Goal: Task Accomplishment & Management: Use online tool/utility

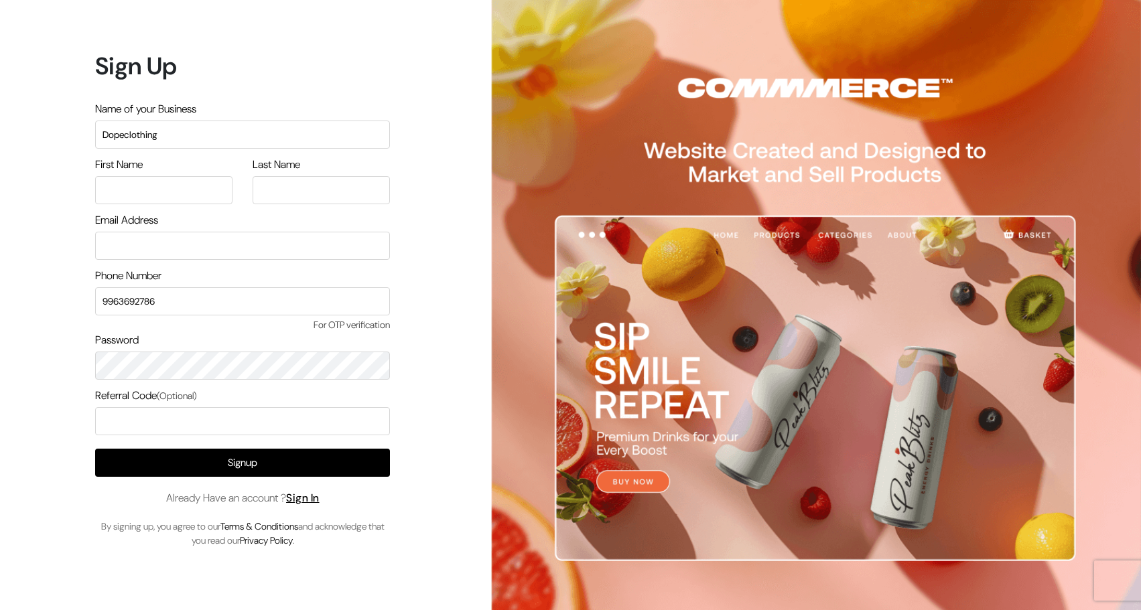
type input "Dopeclothing"
type input "Mustafa"
type input "Asif"
type input "Mustafasif2009@gmail.com"
click at [255, 419] on input "text" at bounding box center [242, 421] width 295 height 28
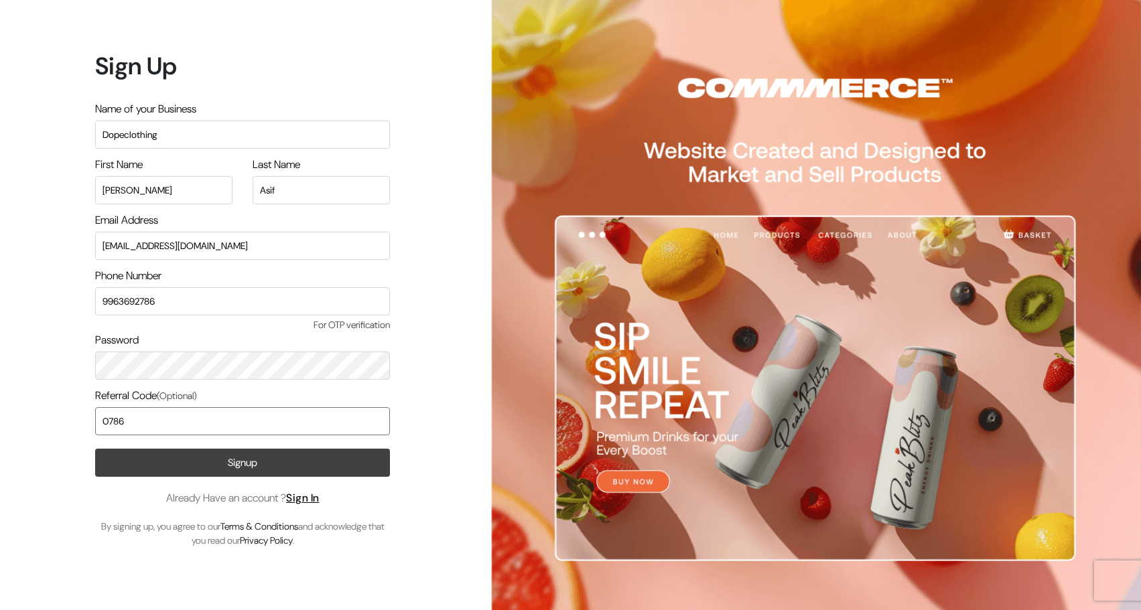
type input "0786"
click at [232, 465] on button "Signup" at bounding box center [242, 463] width 295 height 28
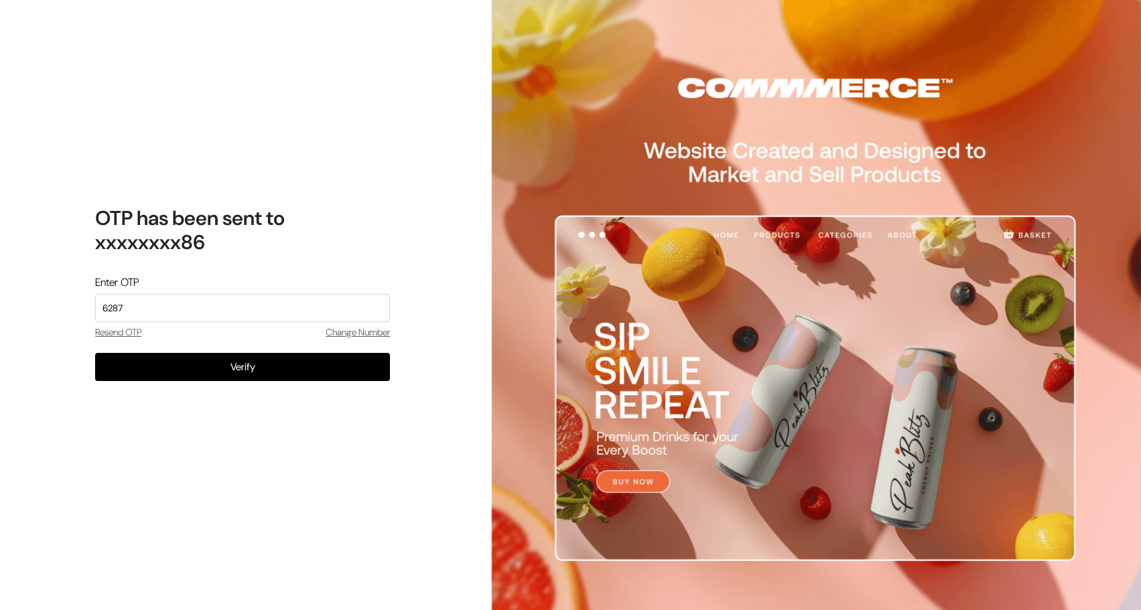
type input "6287"
click at [242, 366] on button "Verify" at bounding box center [242, 367] width 295 height 28
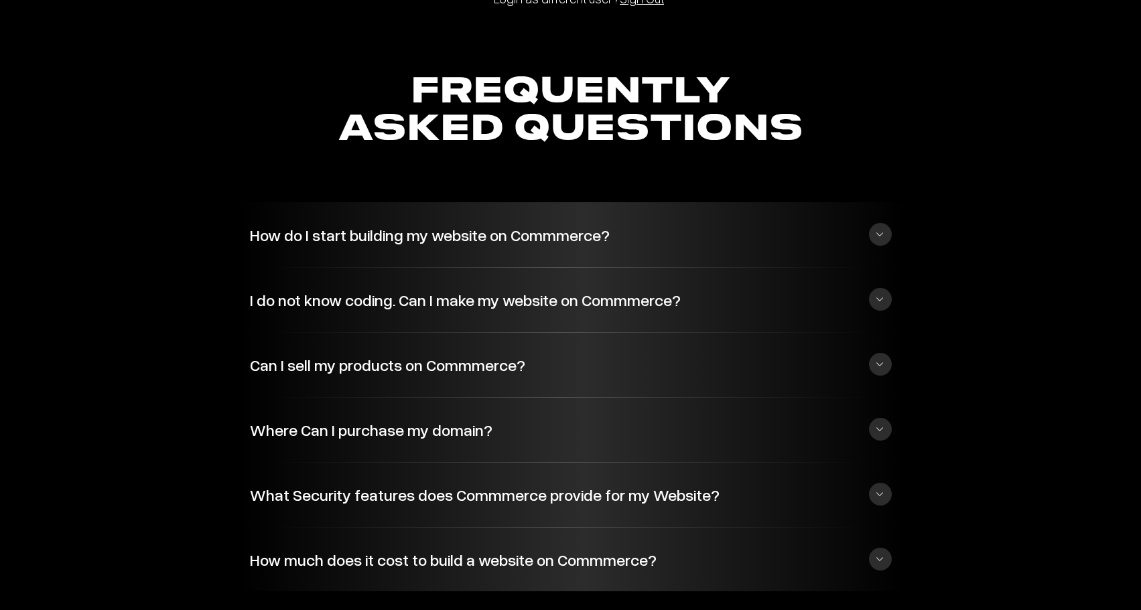
scroll to position [3034, 0]
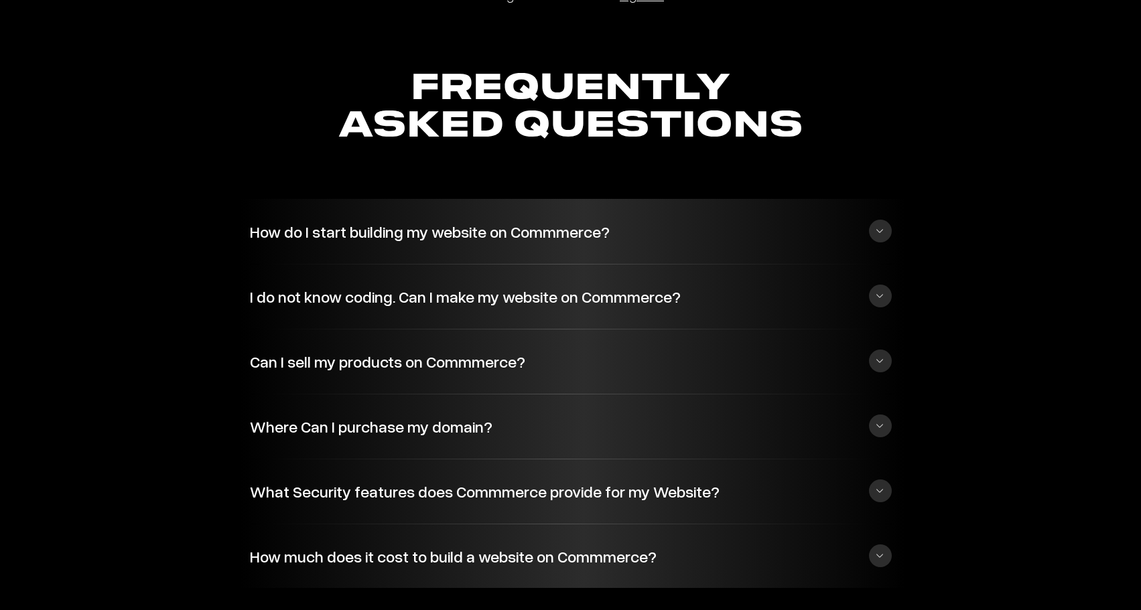
click at [334, 239] on button "How do I start building my website on Commmerce?" at bounding box center [571, 231] width 642 height 36
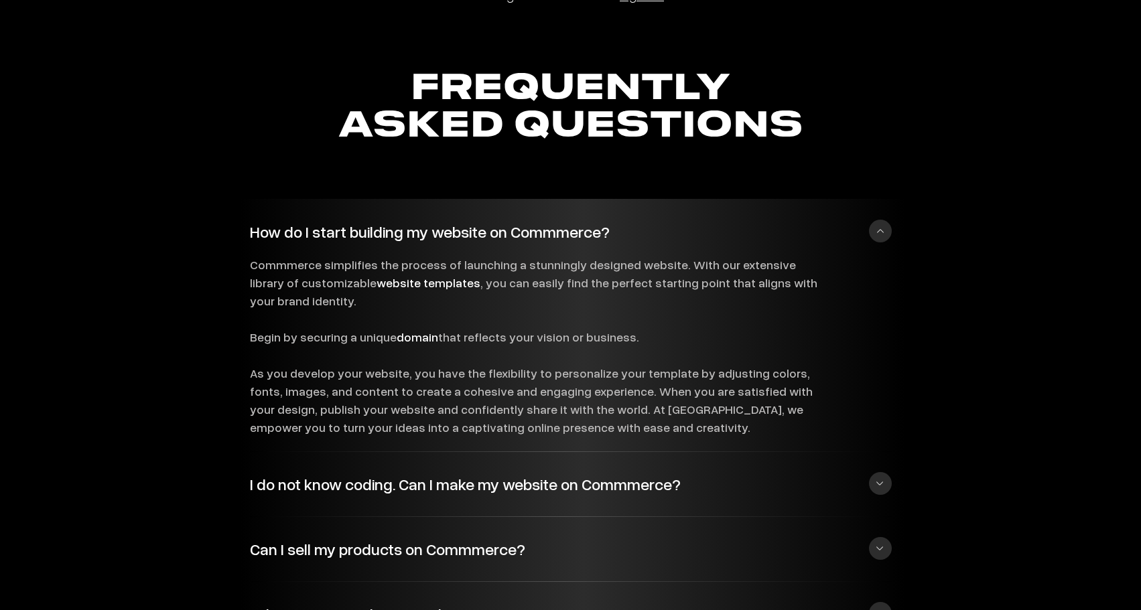
click at [334, 239] on button "How do I start building my website on Commmerce?" at bounding box center [571, 231] width 642 height 36
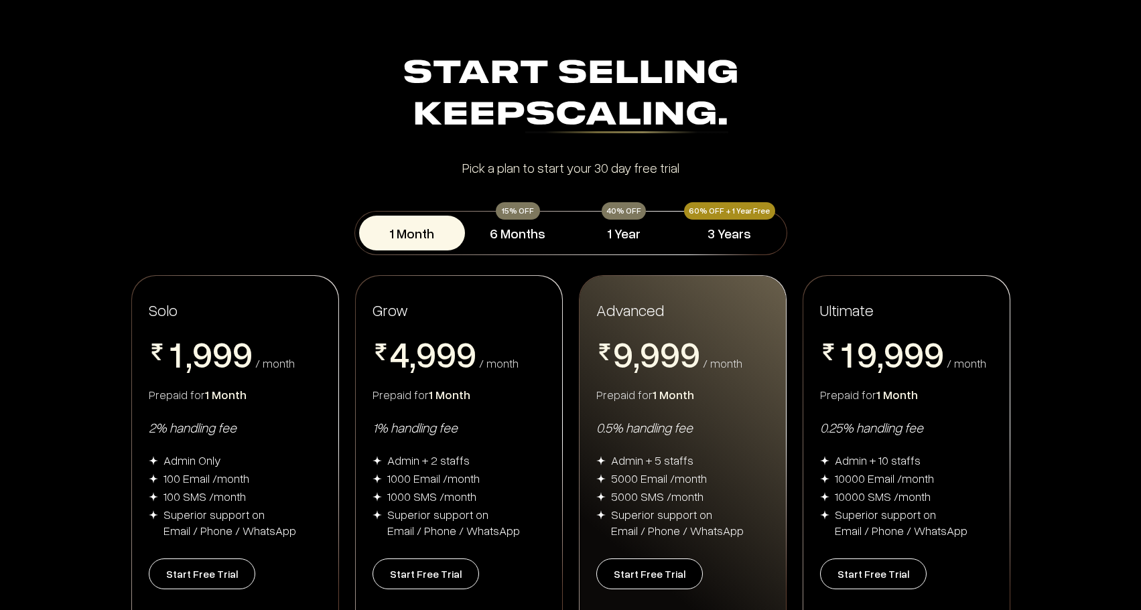
scroll to position [0, 0]
click at [508, 234] on button "6 Months" at bounding box center [518, 233] width 106 height 35
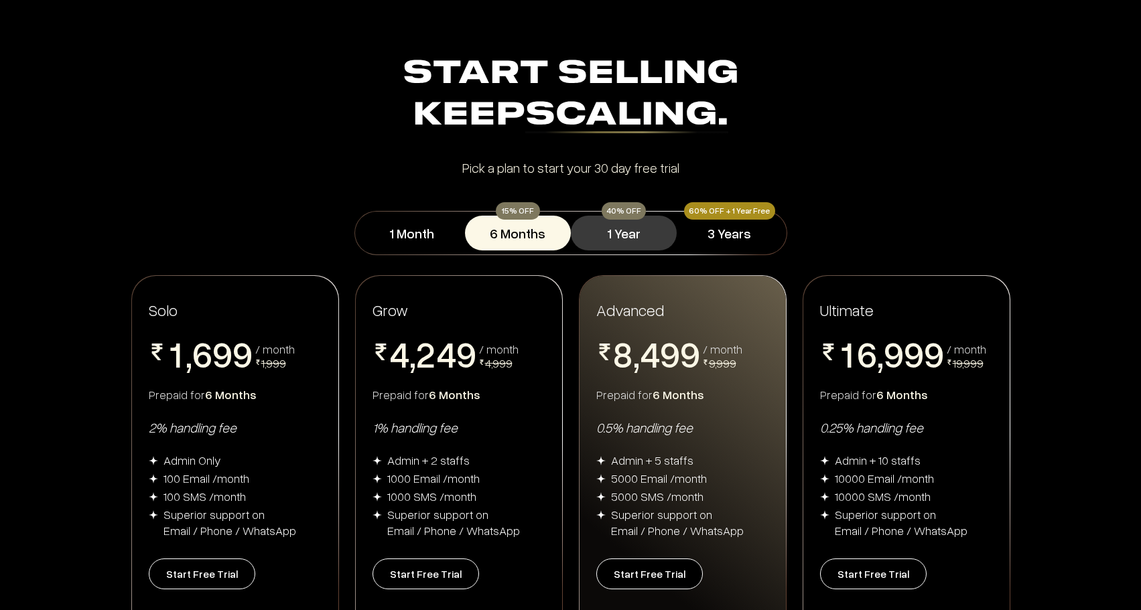
click at [630, 234] on button "1 Year" at bounding box center [624, 233] width 106 height 35
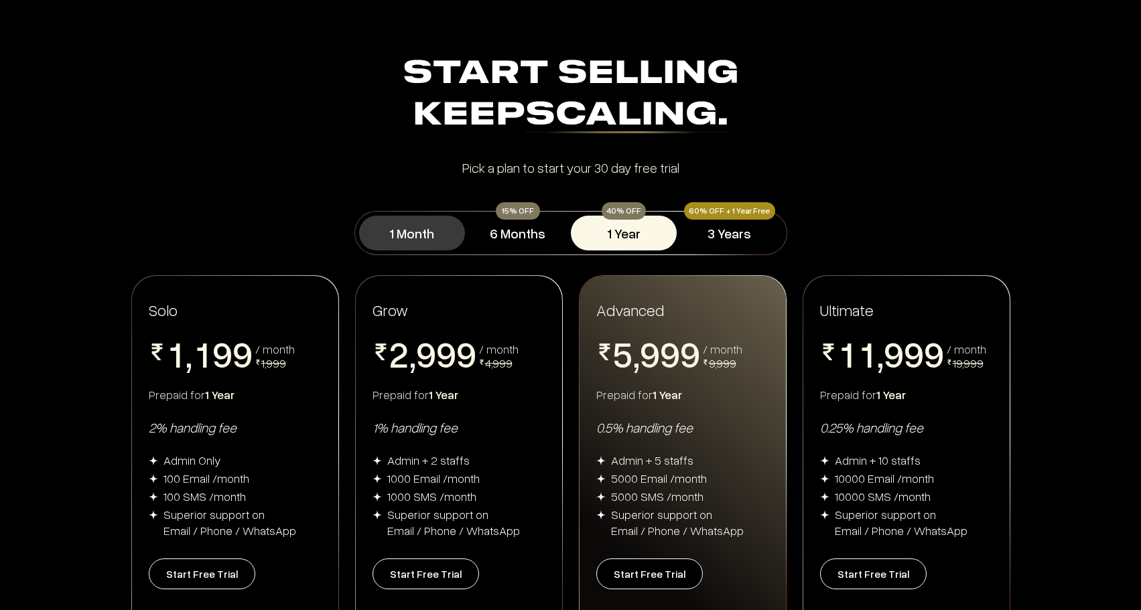
click at [452, 244] on button "1 Month" at bounding box center [412, 233] width 106 height 35
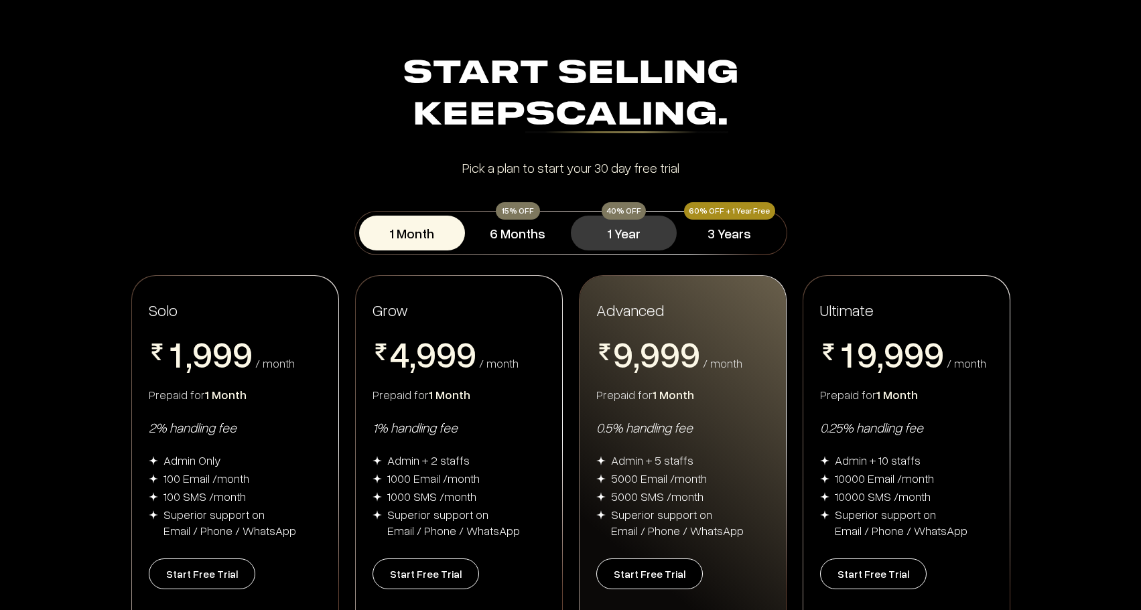
click at [629, 237] on button "1 Year" at bounding box center [624, 233] width 106 height 35
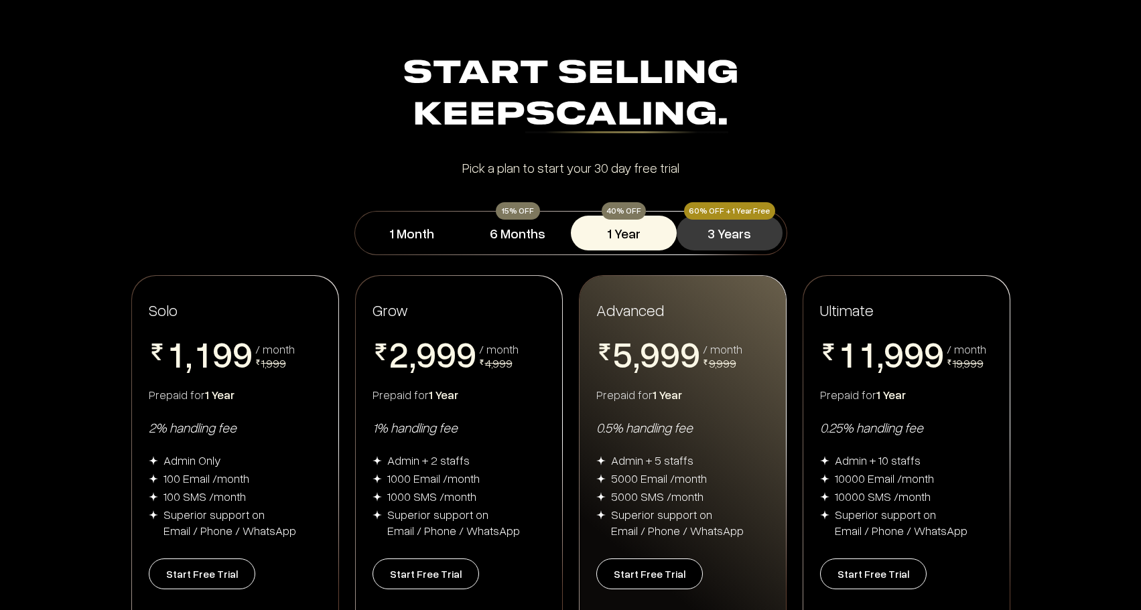
click at [727, 238] on button "3 Years" at bounding box center [730, 233] width 106 height 35
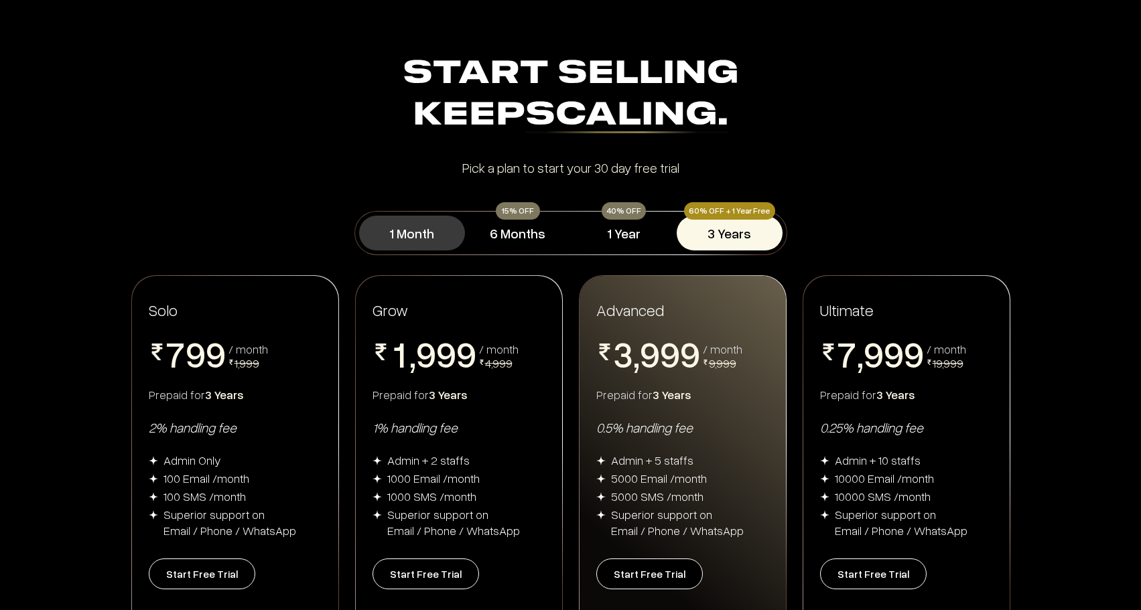
click at [406, 233] on button "1 Month" at bounding box center [412, 233] width 106 height 35
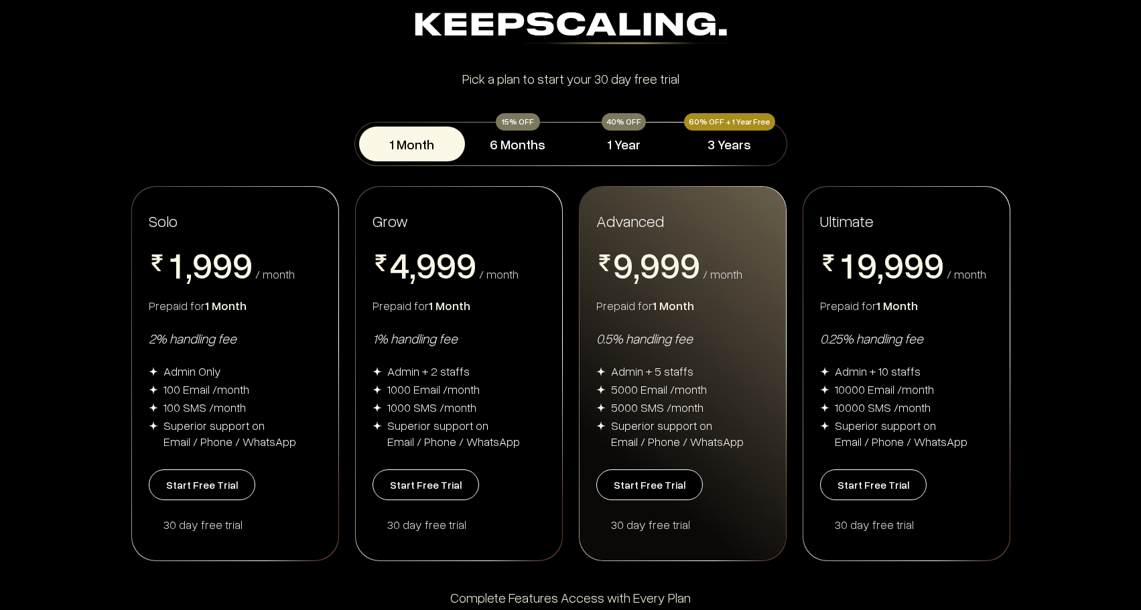
scroll to position [100, 0]
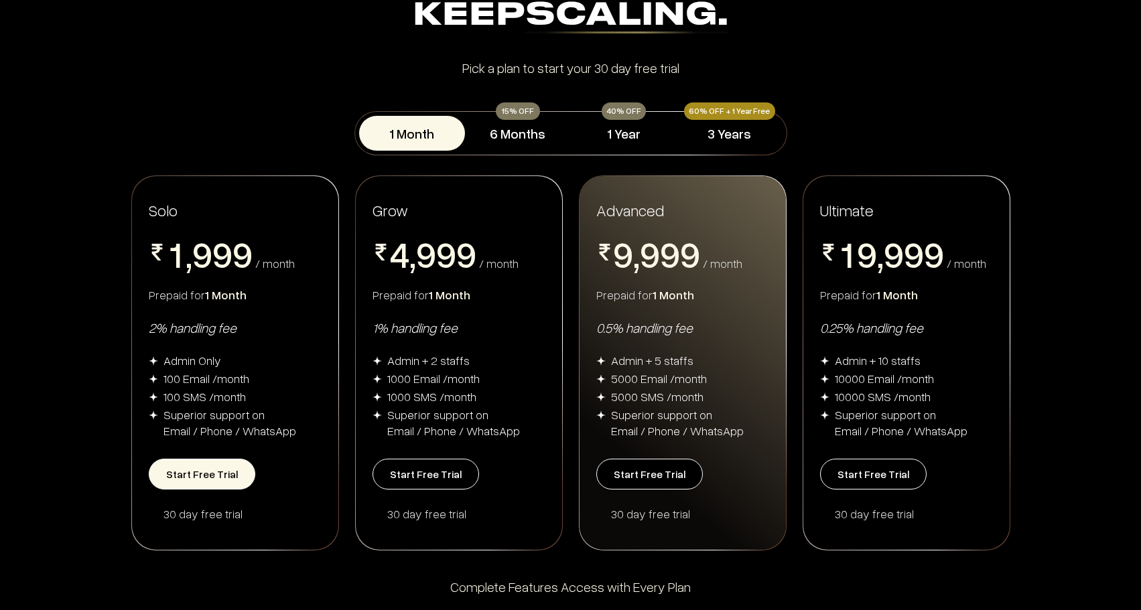
click at [214, 468] on button "Start Free Trial" at bounding box center [202, 474] width 107 height 31
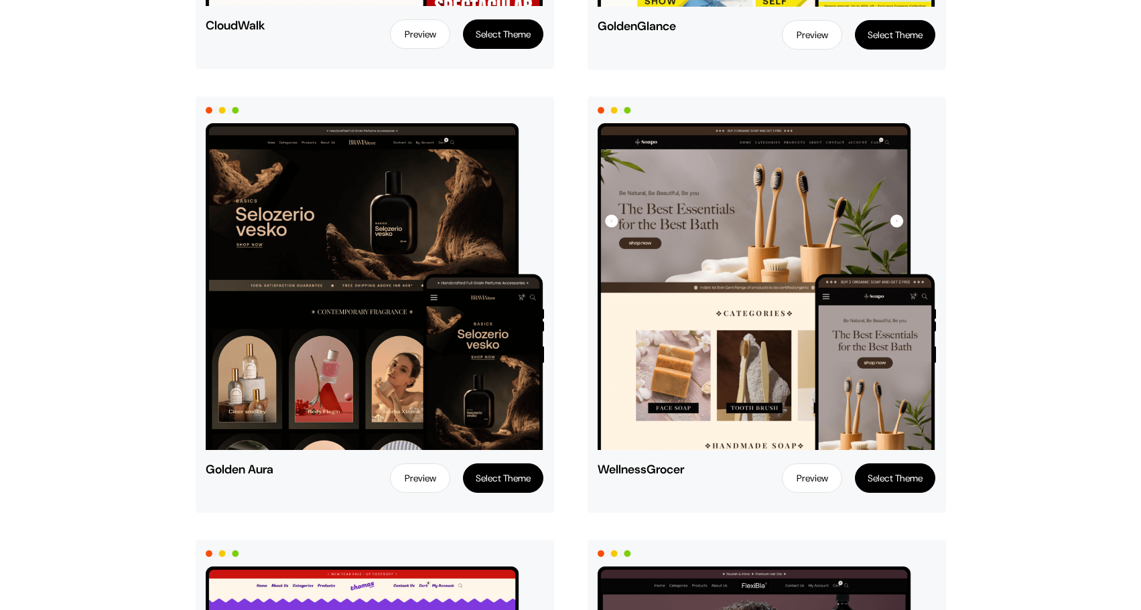
scroll to position [1397, 0]
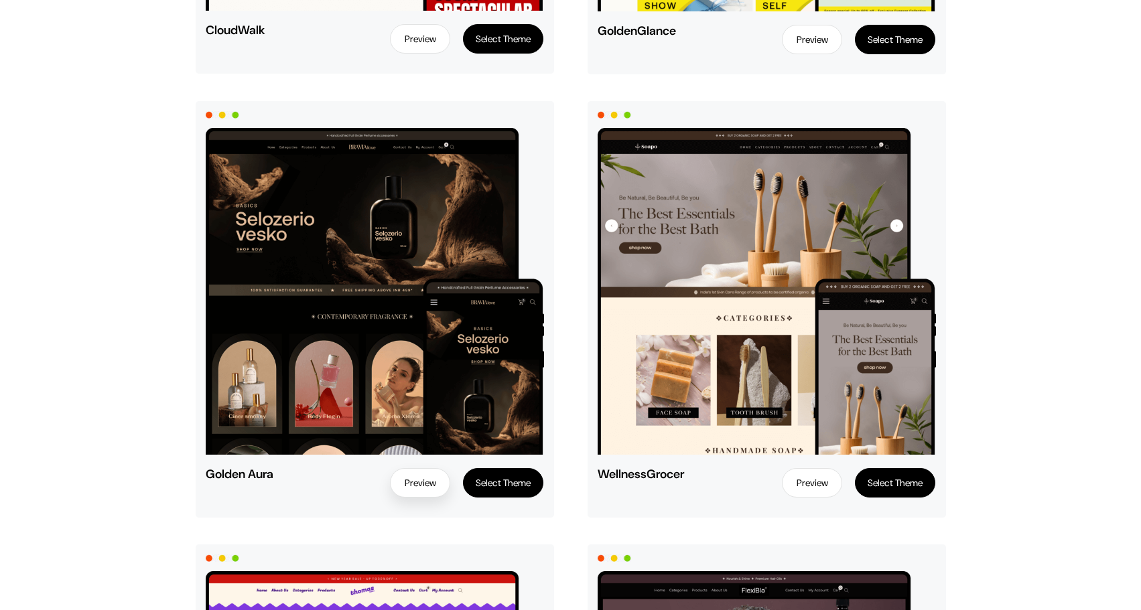
click at [417, 488] on link "Preview" at bounding box center [420, 482] width 60 height 29
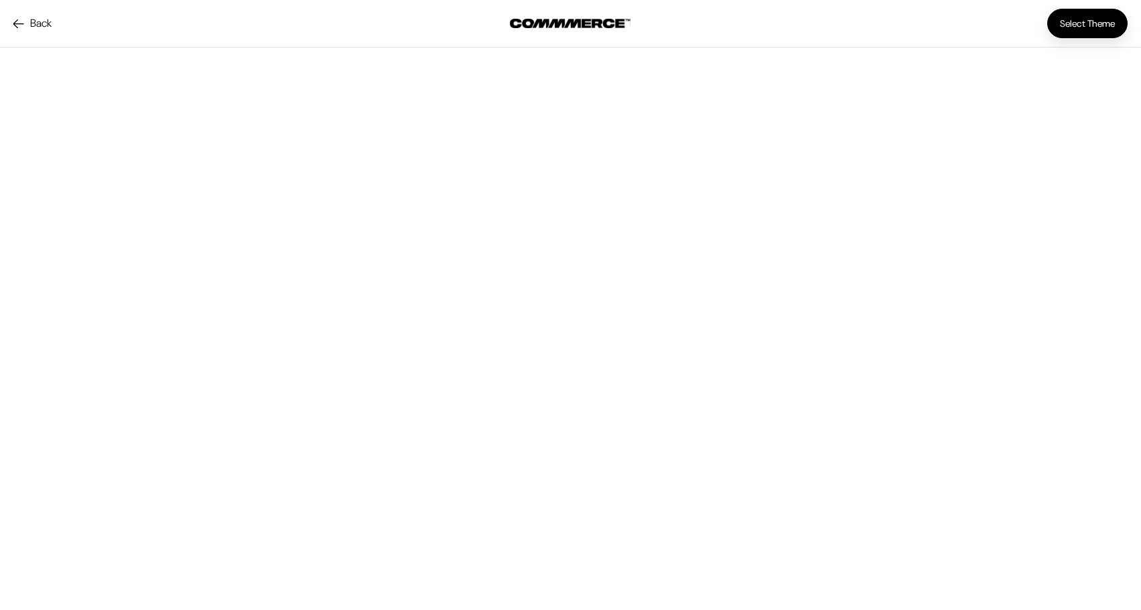
click at [1056, 30] on button "Select Theme" at bounding box center [1087, 23] width 80 height 29
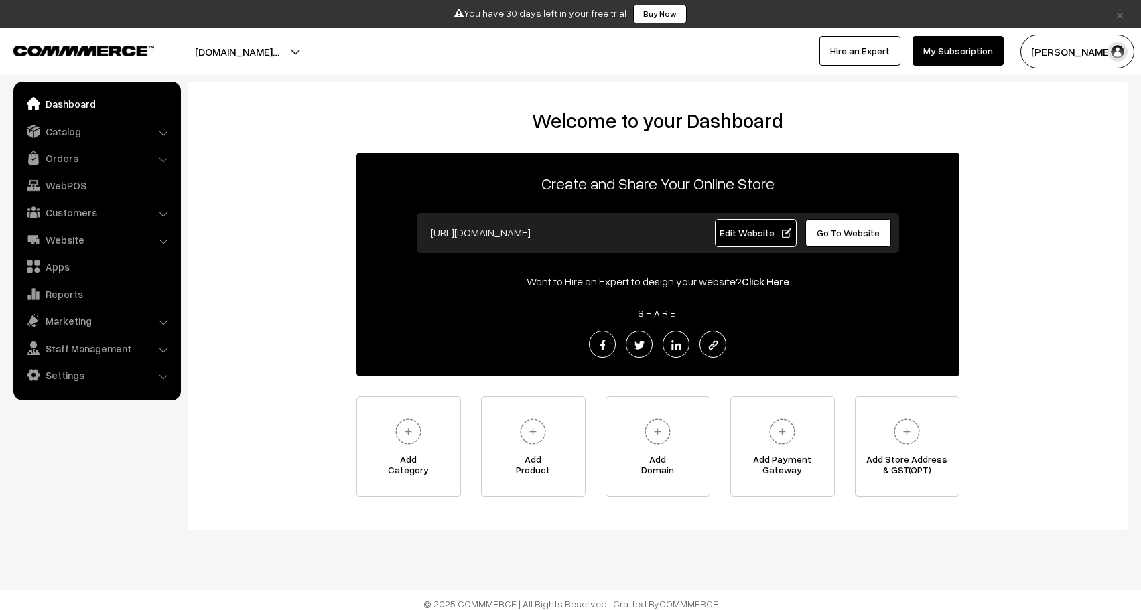
click at [736, 231] on span "Edit Website" at bounding box center [755, 232] width 72 height 11
click at [620, 239] on input "https://dopeclothing.commmerce.com" at bounding box center [556, 232] width 265 height 27
click at [622, 239] on input "https://dopeclothing.commmerce.com" at bounding box center [556, 232] width 265 height 27
click at [610, 230] on input "https://dopeclothing.commmerce.com" at bounding box center [556, 232] width 265 height 27
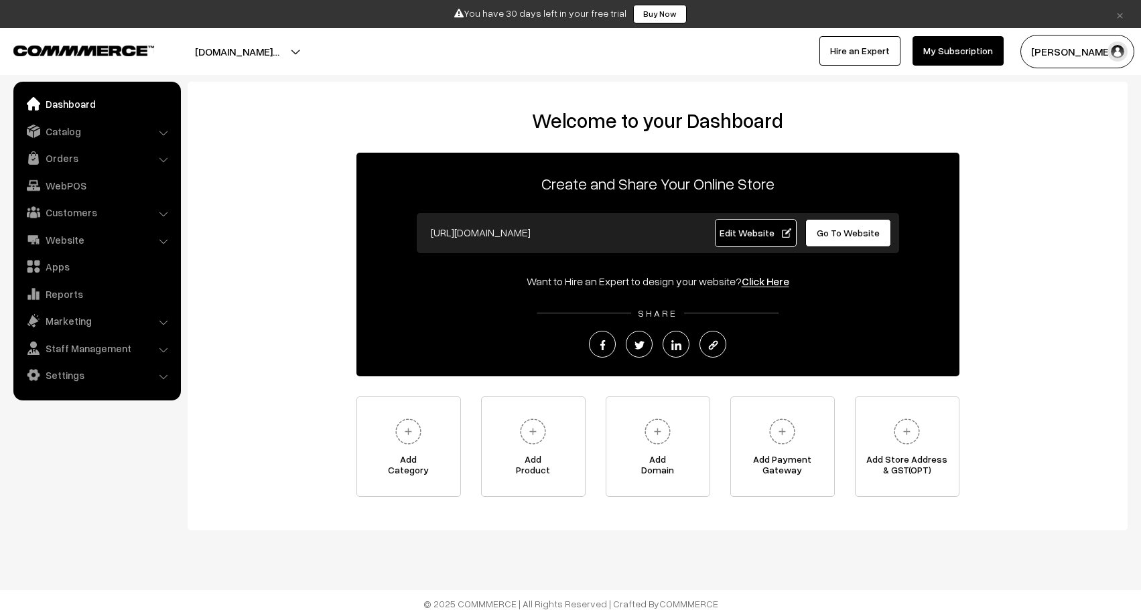
click at [612, 229] on input "https://dopeclothing.commmerce.com" at bounding box center [556, 232] width 265 height 27
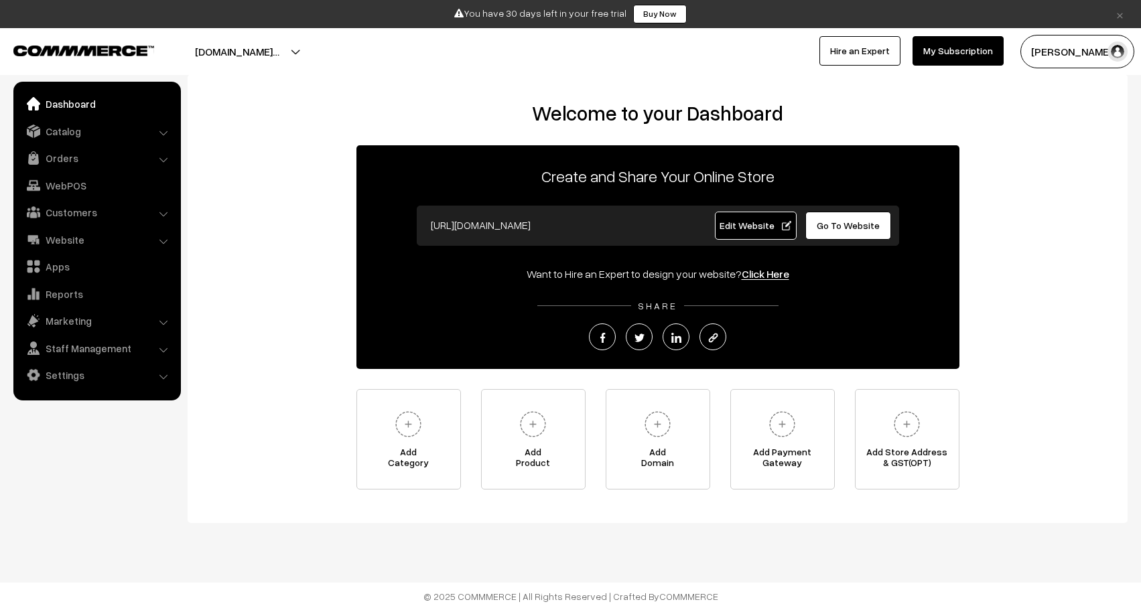
scroll to position [7, 0]
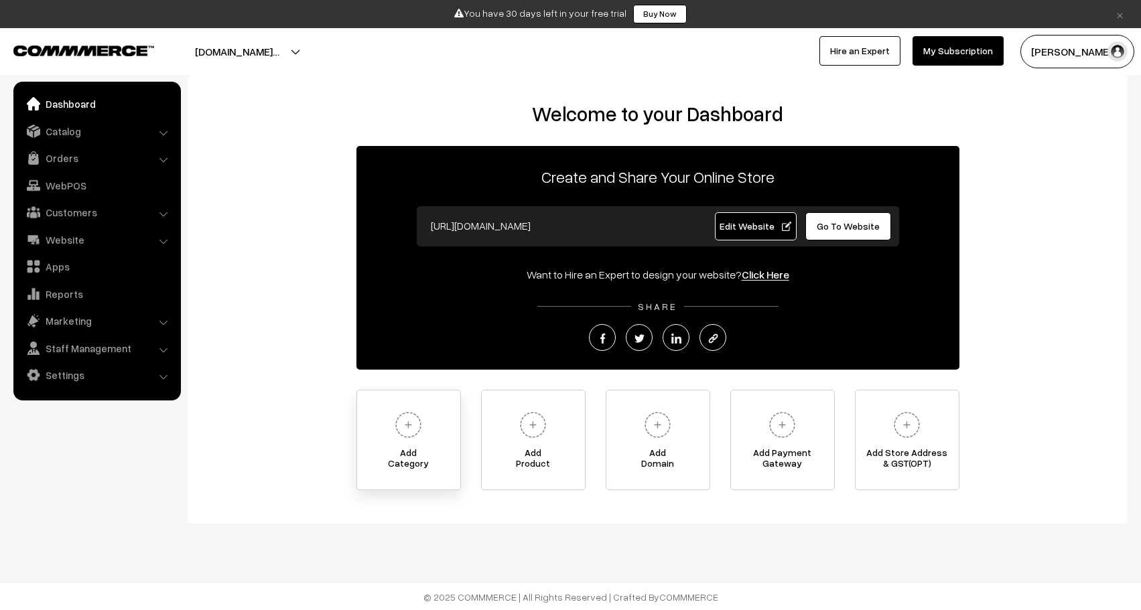
click at [431, 415] on link "Add Category" at bounding box center [408, 440] width 104 height 100
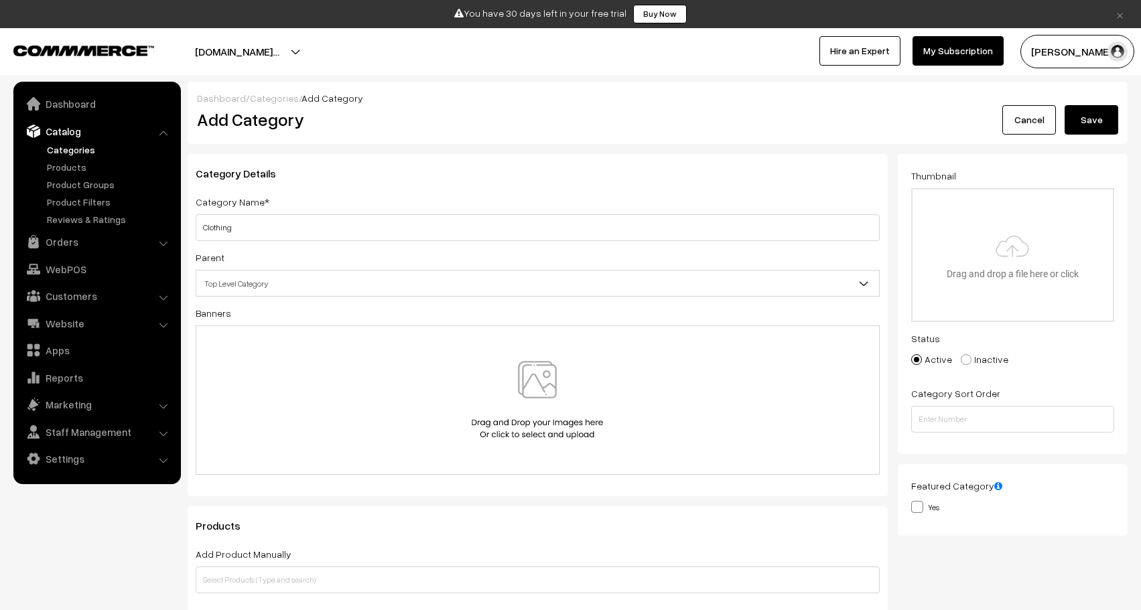
type input "Clothing"
click at [605, 298] on div "Category Details Category Name* Clothing Parent Top Level Category Top Level Ca…" at bounding box center [538, 325] width 700 height 342
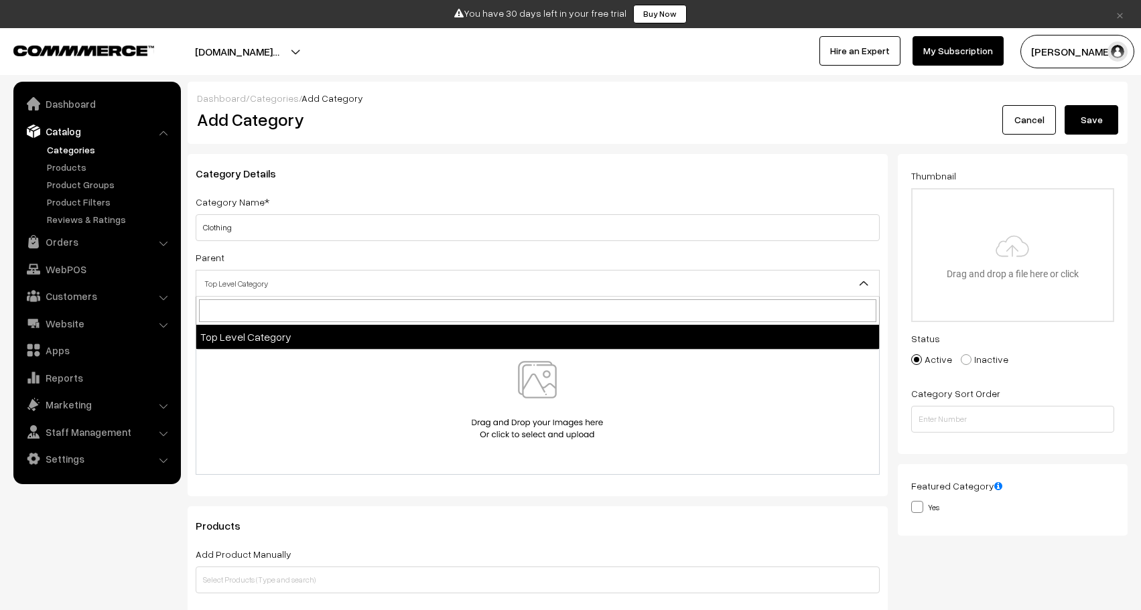
click at [608, 289] on span "Top Level Category" at bounding box center [537, 283] width 683 height 23
click at [561, 394] on img at bounding box center [537, 400] width 138 height 78
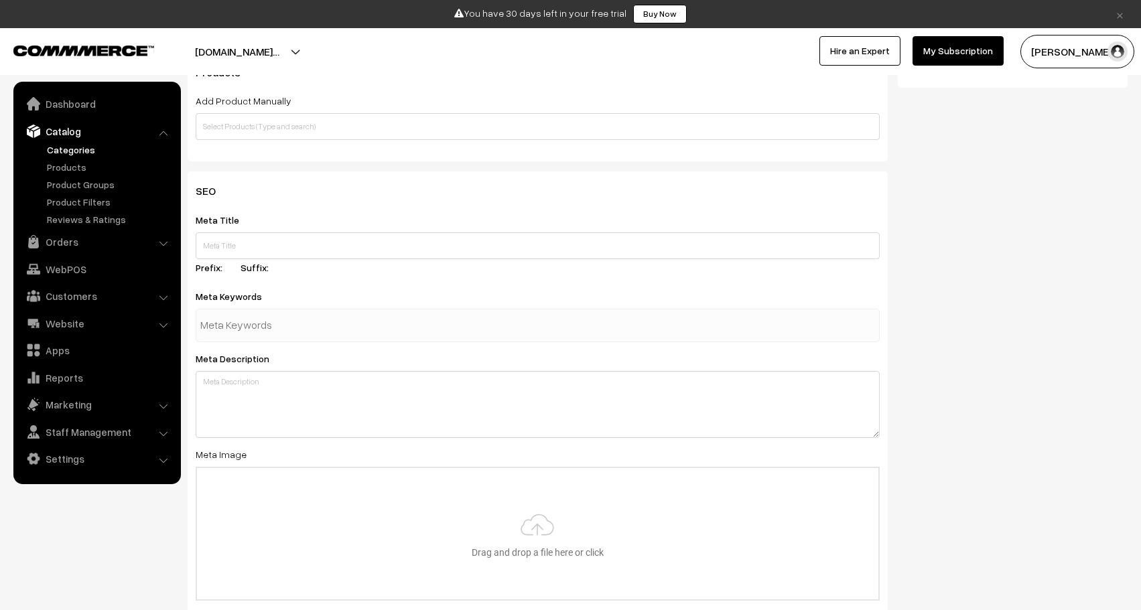
scroll to position [453, 0]
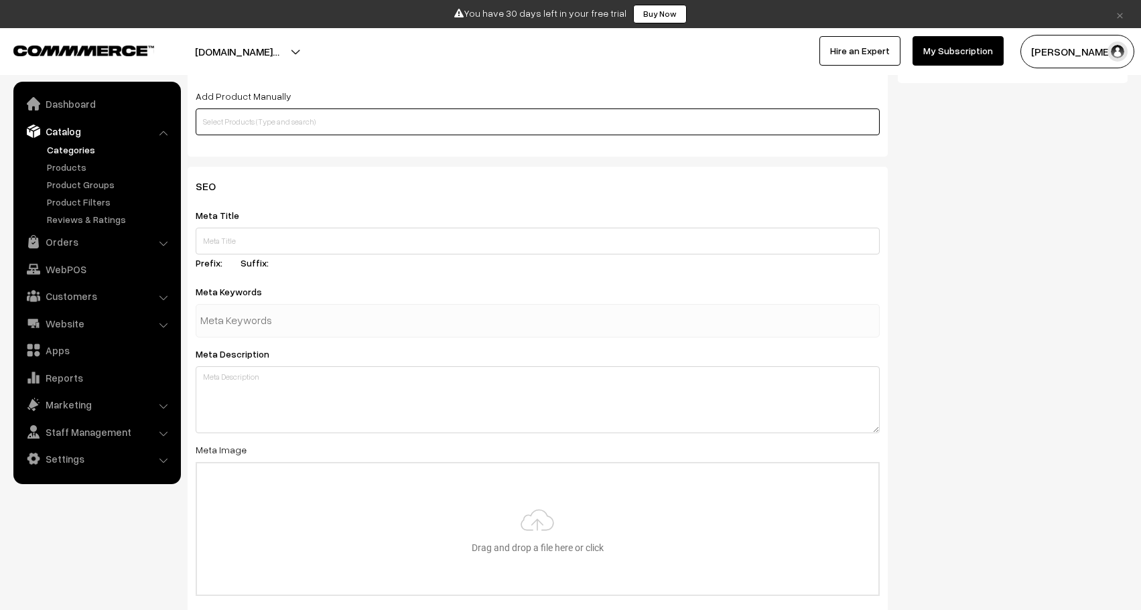
click at [570, 125] on input "text" at bounding box center [538, 122] width 684 height 27
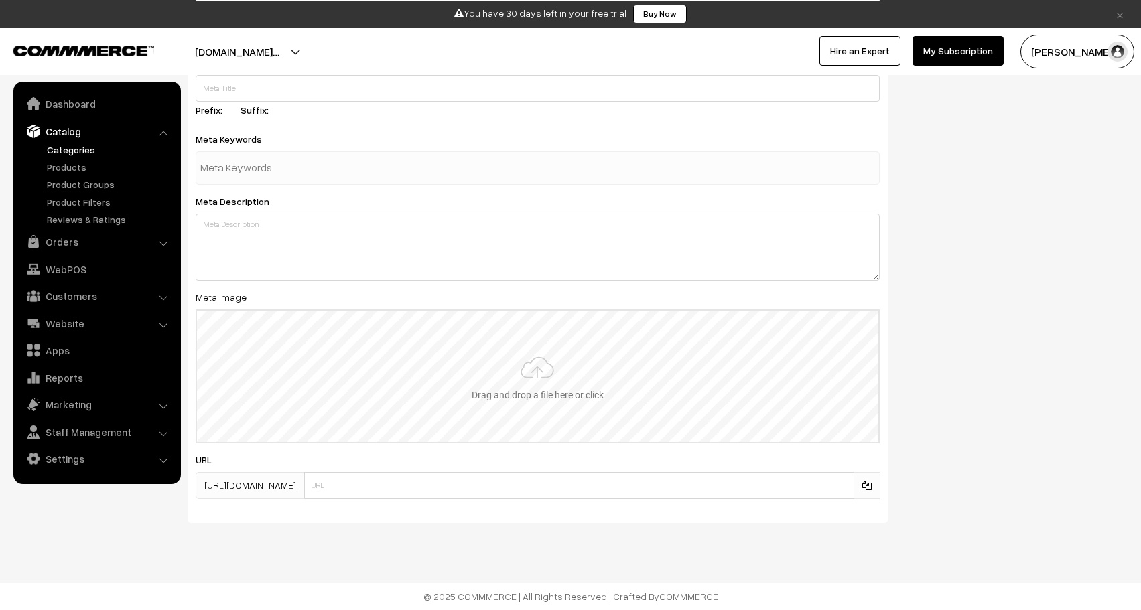
scroll to position [605, 0]
type input "T shirts"
click at [241, 351] on input "file" at bounding box center [537, 376] width 681 height 131
type input "C:\fakepath\WhatsApp Image 2025-08-20 at 19.02.55.jpeg"
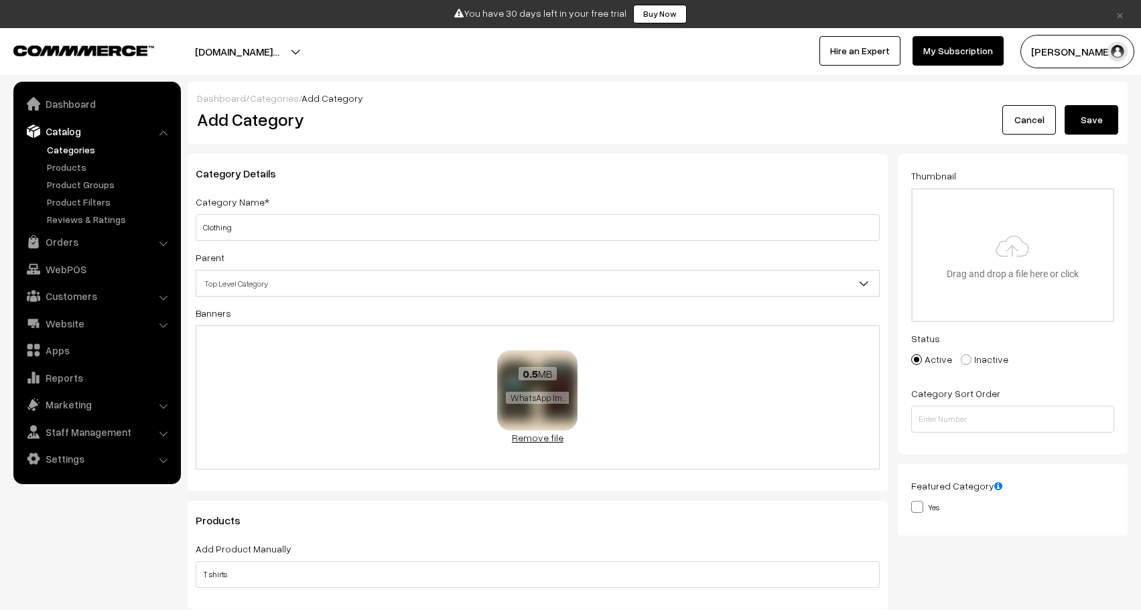
scroll to position [0, 0]
click at [1109, 114] on button "Save" at bounding box center [1091, 119] width 54 height 29
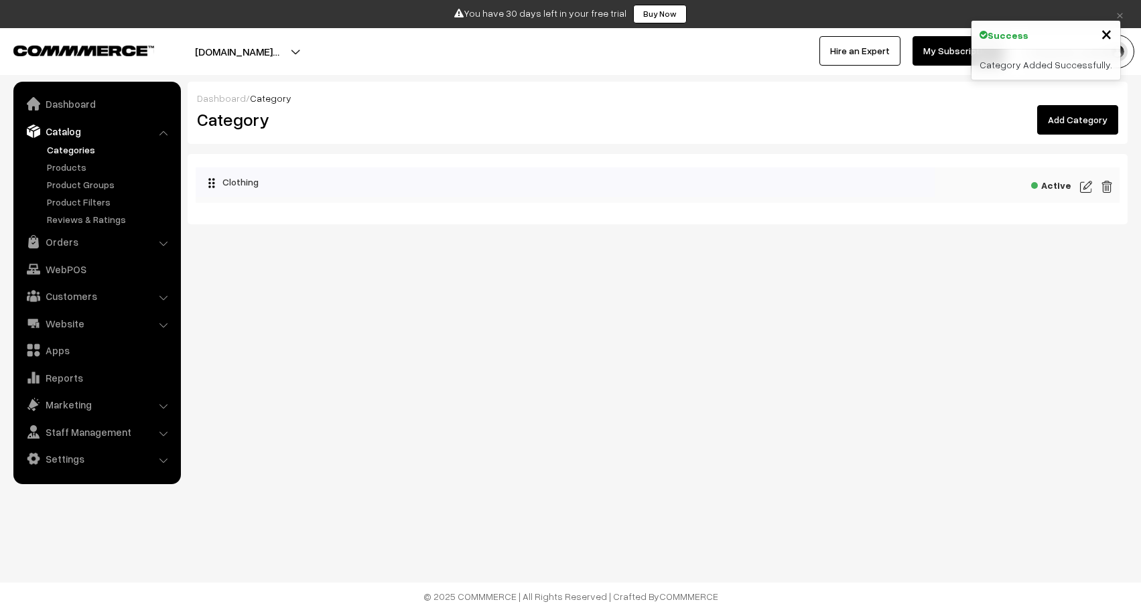
click at [962, 194] on div "Active" at bounding box center [658, 185] width 924 height 36
click at [1103, 38] on span "×" at bounding box center [1106, 33] width 11 height 25
click at [83, 242] on link "Orders" at bounding box center [96, 242] width 159 height 24
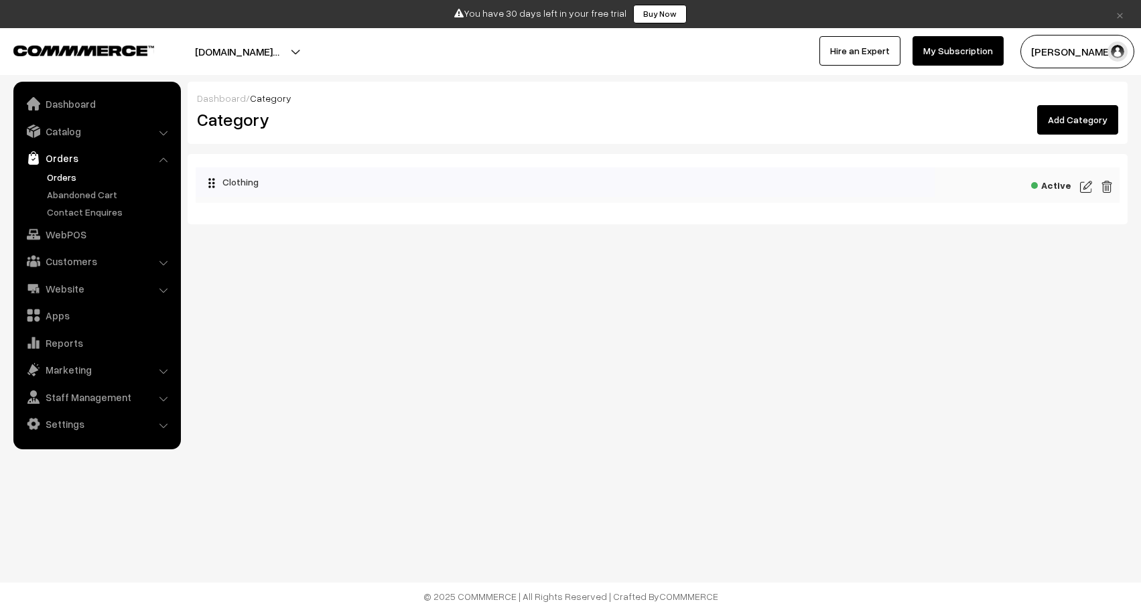
click at [100, 175] on link "Orders" at bounding box center [110, 177] width 133 height 14
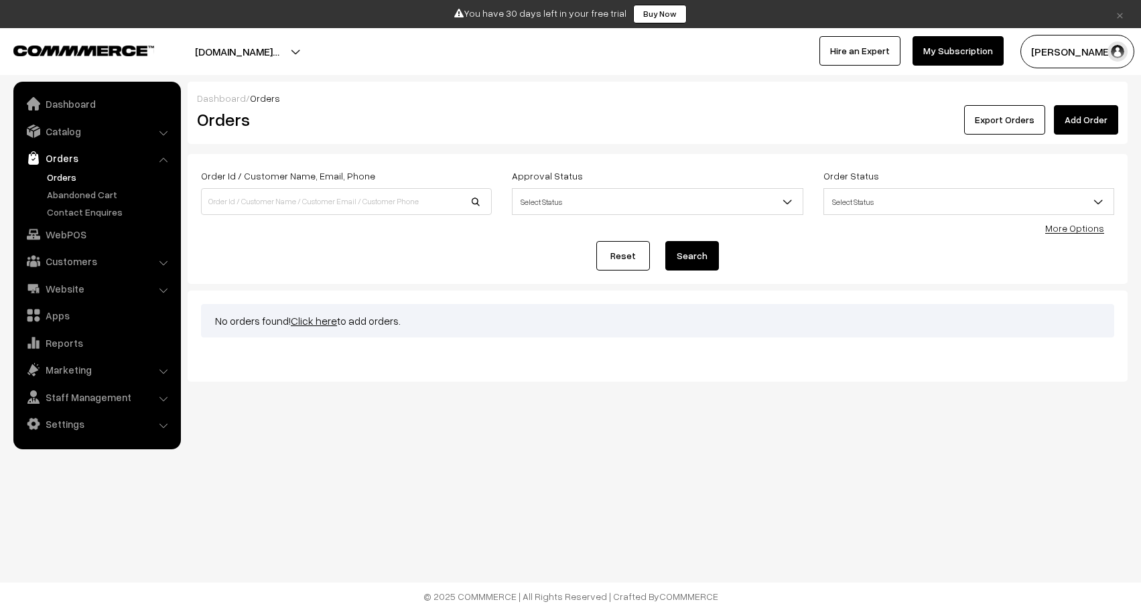
click at [1094, 124] on link "Add Order" at bounding box center [1086, 119] width 64 height 29
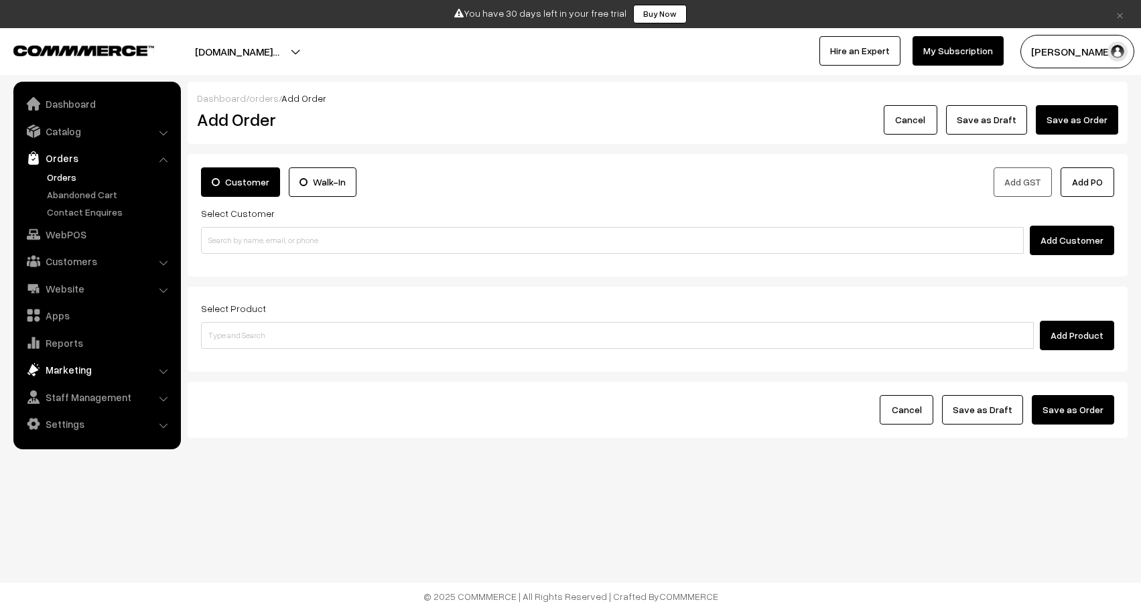
click at [114, 368] on link "Marketing" at bounding box center [96, 370] width 159 height 24
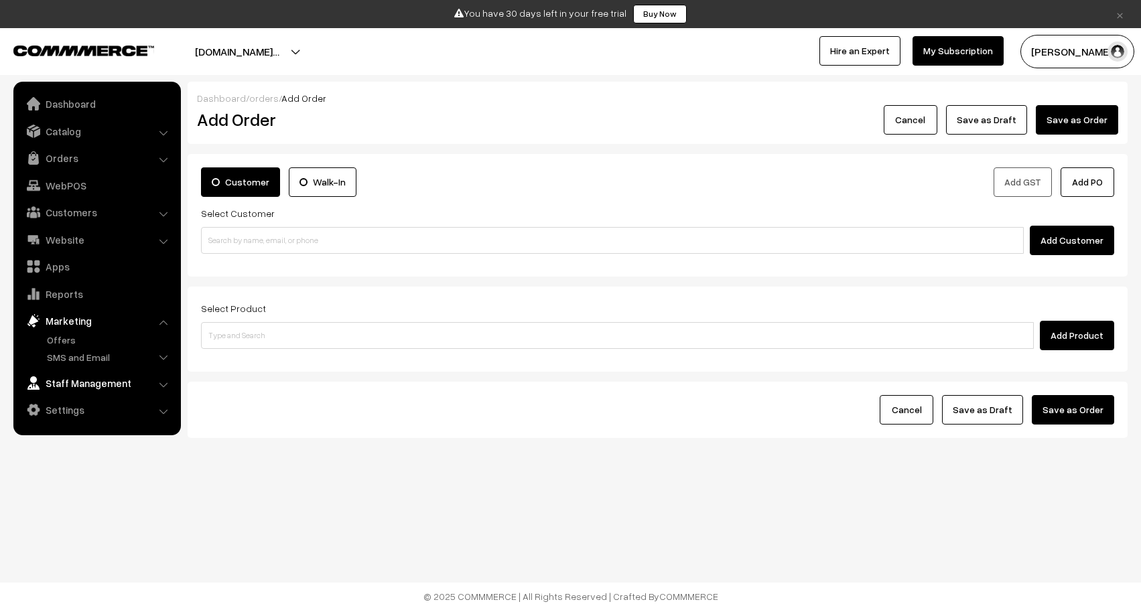
click at [114, 378] on link "Staff Management" at bounding box center [96, 383] width 159 height 24
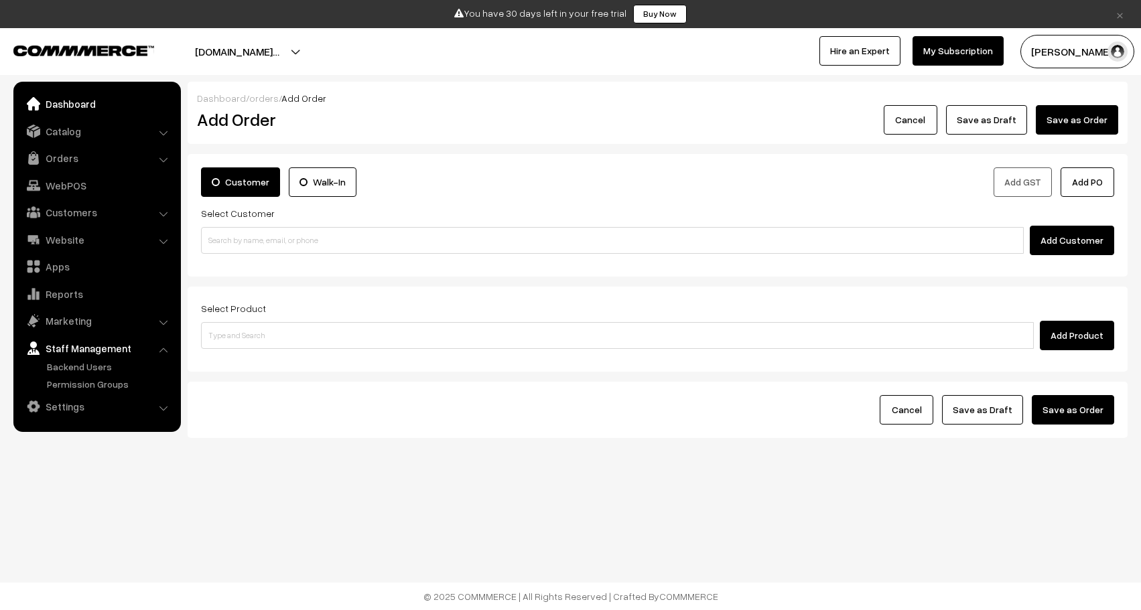
click at [130, 111] on link "Dashboard" at bounding box center [96, 104] width 159 height 24
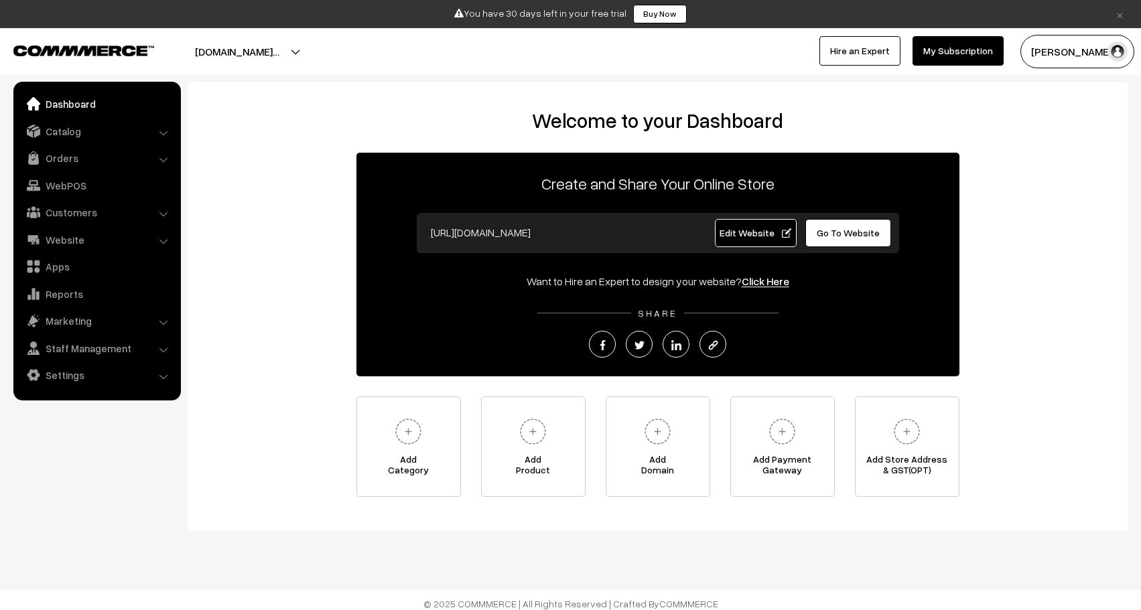
click at [837, 224] on link "Go To Website" at bounding box center [848, 233] width 86 height 28
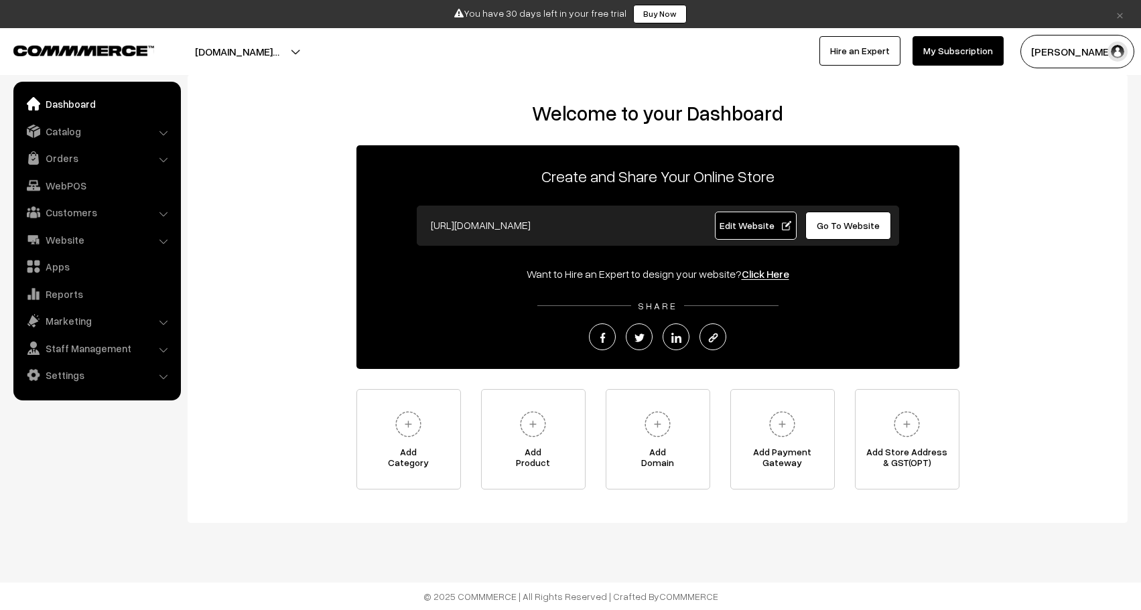
scroll to position [7, 0]
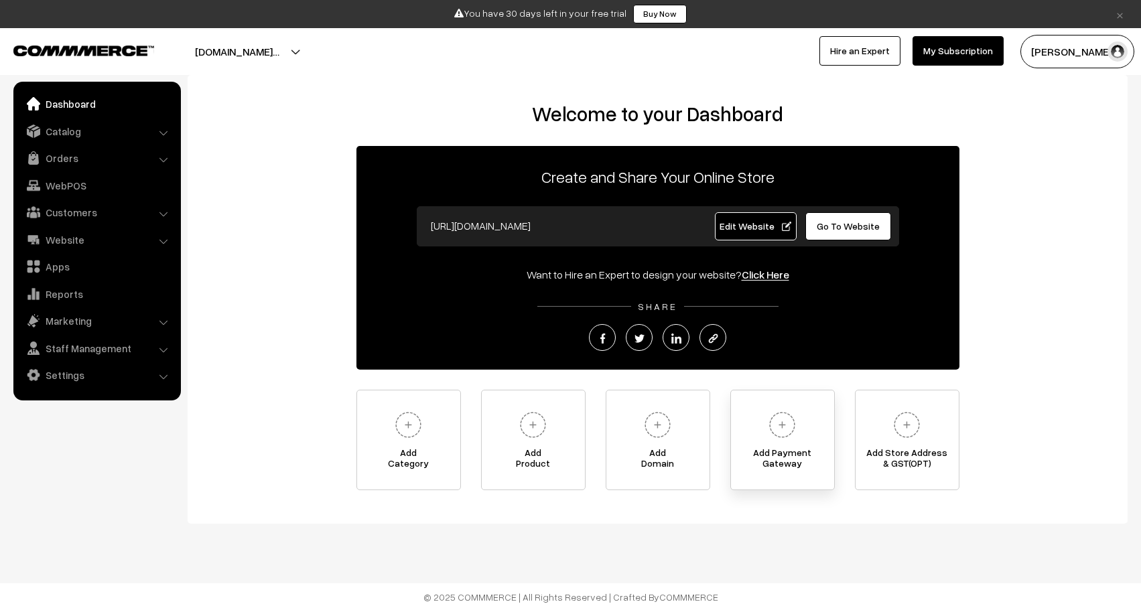
click at [819, 437] on link "Add Payment Gateway" at bounding box center [782, 440] width 104 height 100
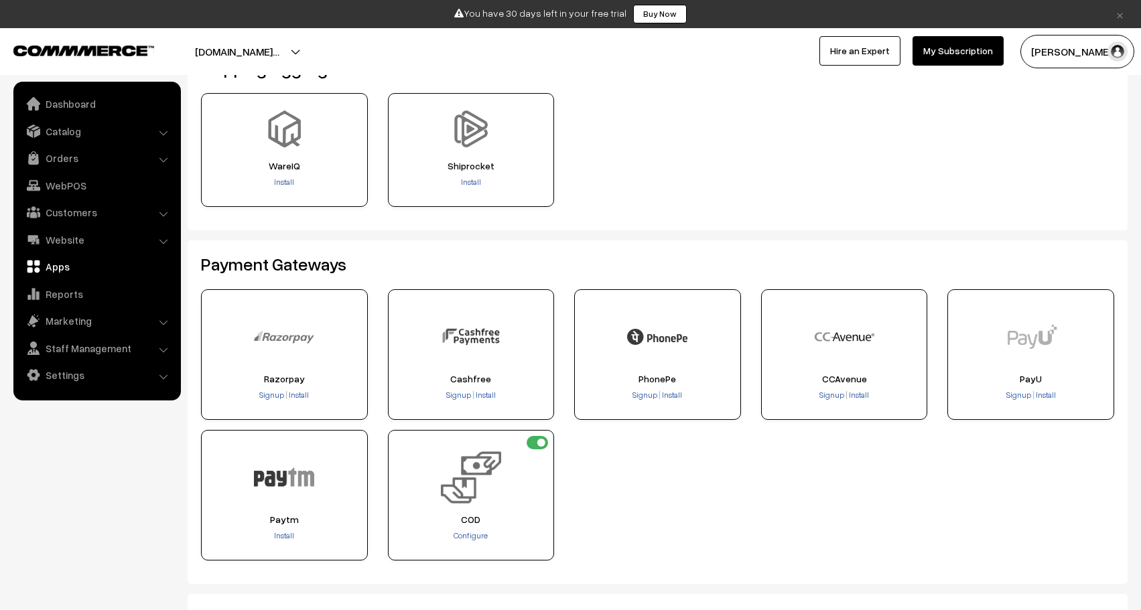
scroll to position [92, 0]
click at [305, 366] on div "Razorpay Signup Install" at bounding box center [284, 354] width 167 height 131
click at [281, 395] on span "Signup" at bounding box center [271, 394] width 25 height 10
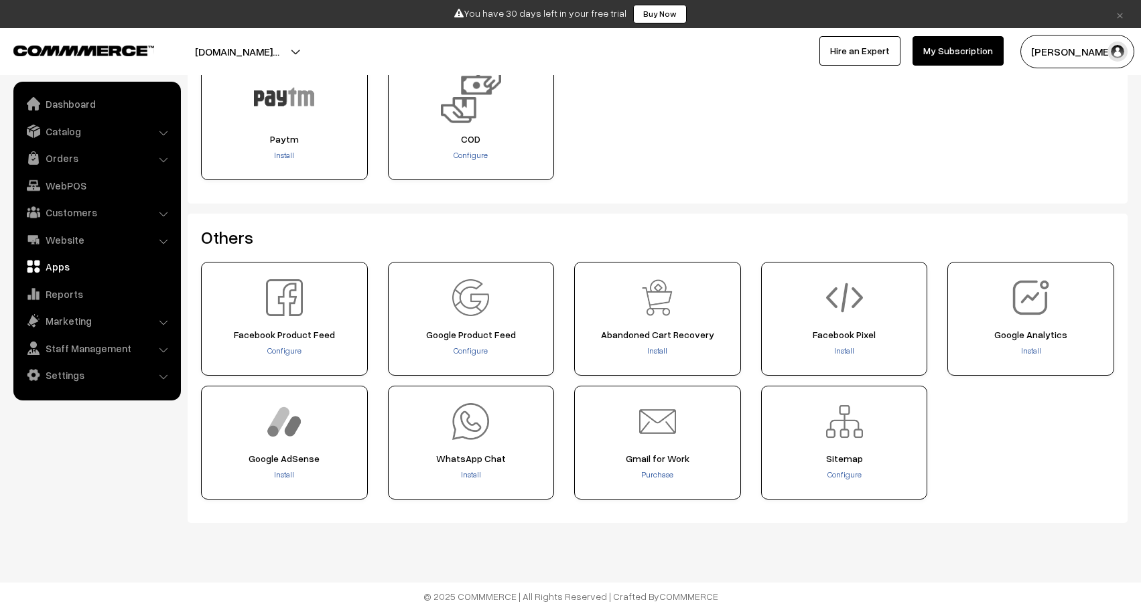
scroll to position [472, 0]
click at [285, 52] on button "[DOMAIN_NAME]…" at bounding box center [237, 51] width 178 height 33
click at [294, 96] on link "Go to Website" at bounding box center [322, 92] width 107 height 29
